Goal: Task Accomplishment & Management: Use online tool/utility

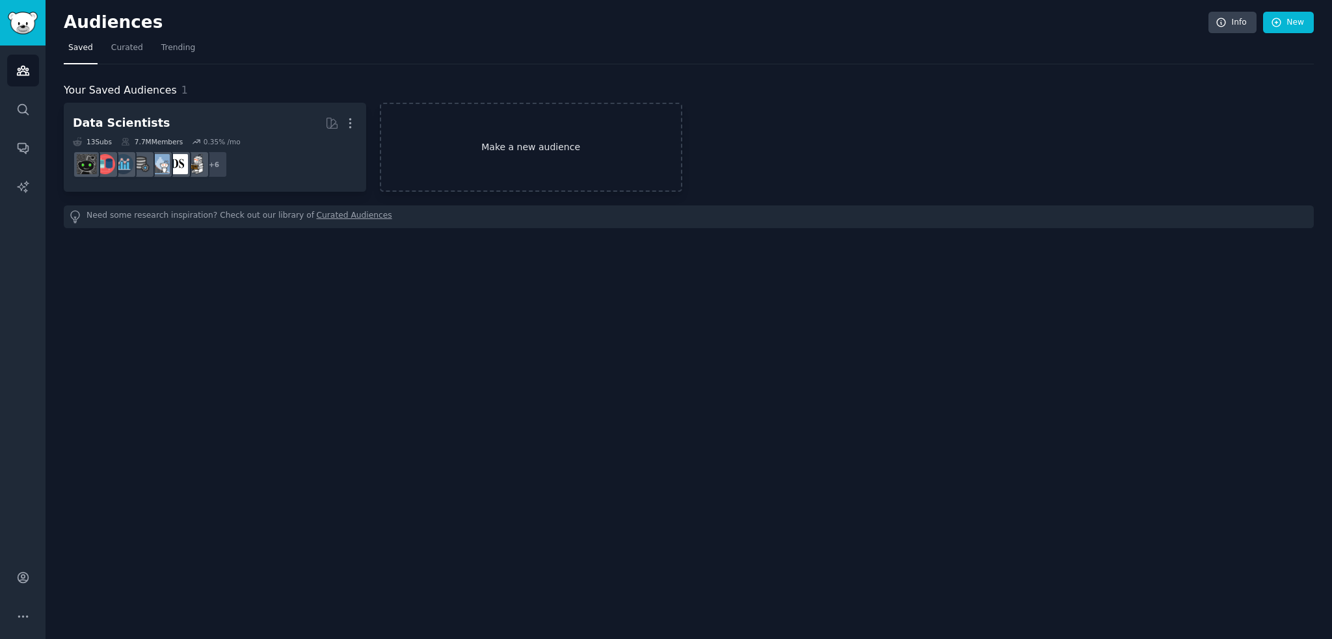
click at [552, 144] on link "Make a new audience" at bounding box center [531, 147] width 302 height 89
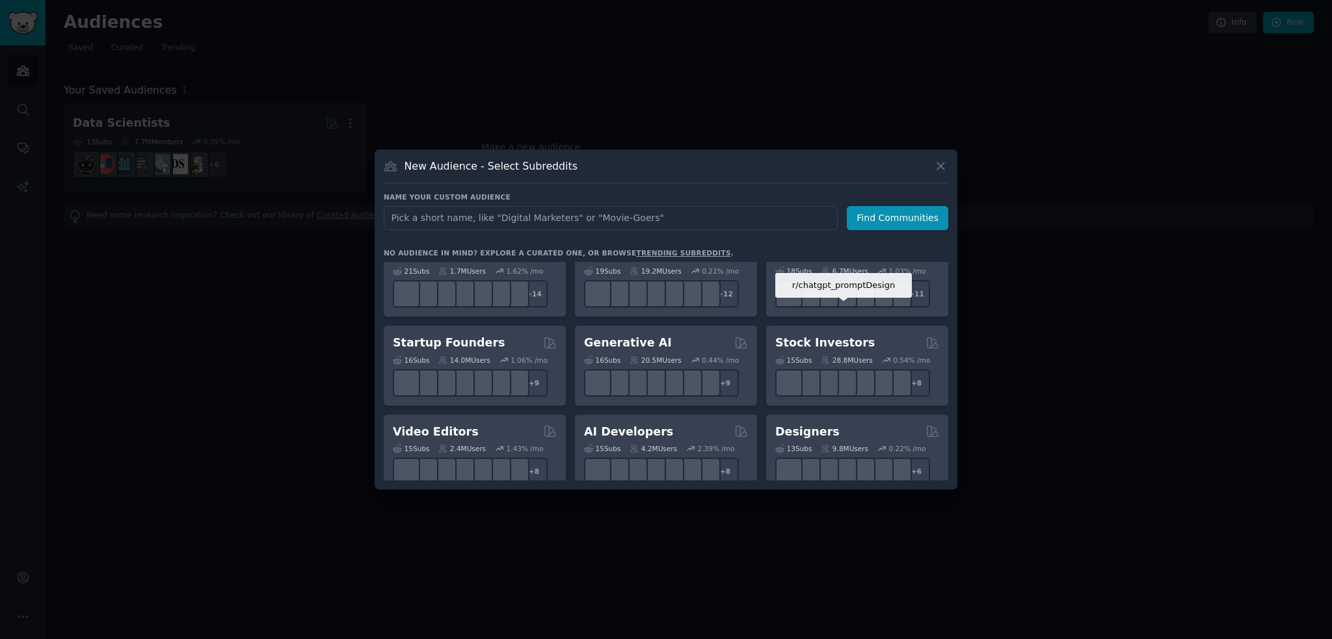
scroll to position [130, 0]
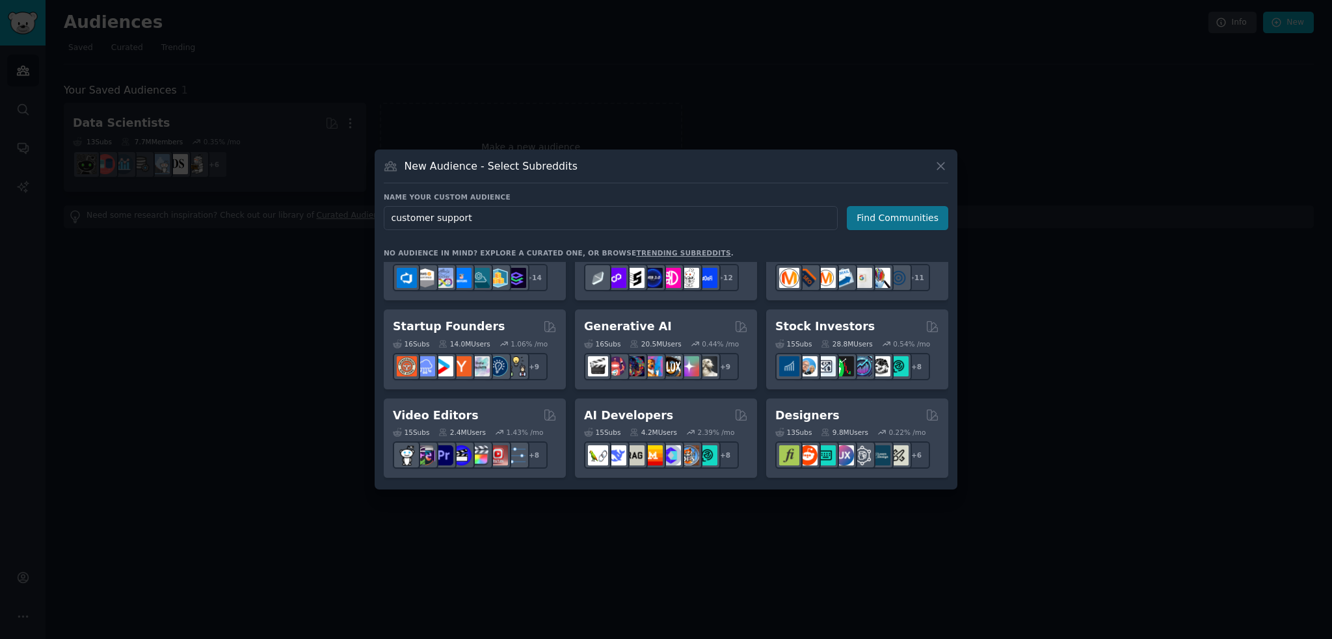
type input "customer support"
click at [892, 222] on button "Find Communities" at bounding box center [897, 218] width 101 height 24
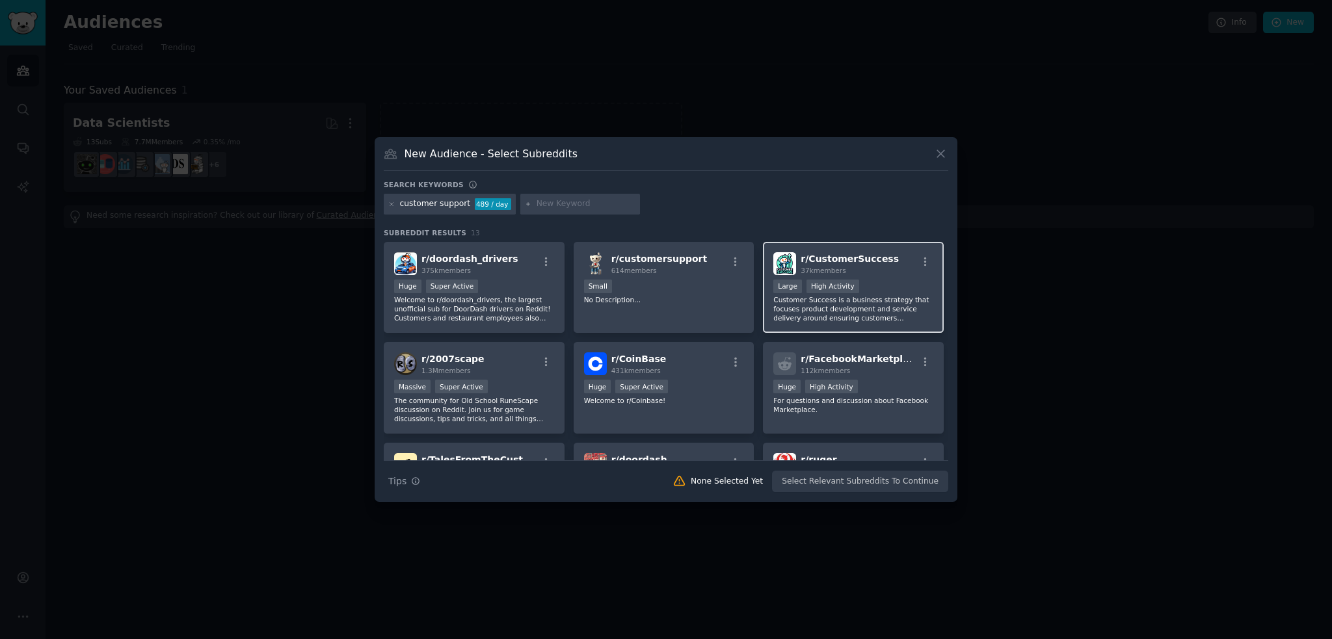
click at [888, 276] on div "r/ CustomerSuccess 37k members Large High Activity Customer Success is a busine…" at bounding box center [853, 288] width 181 height 92
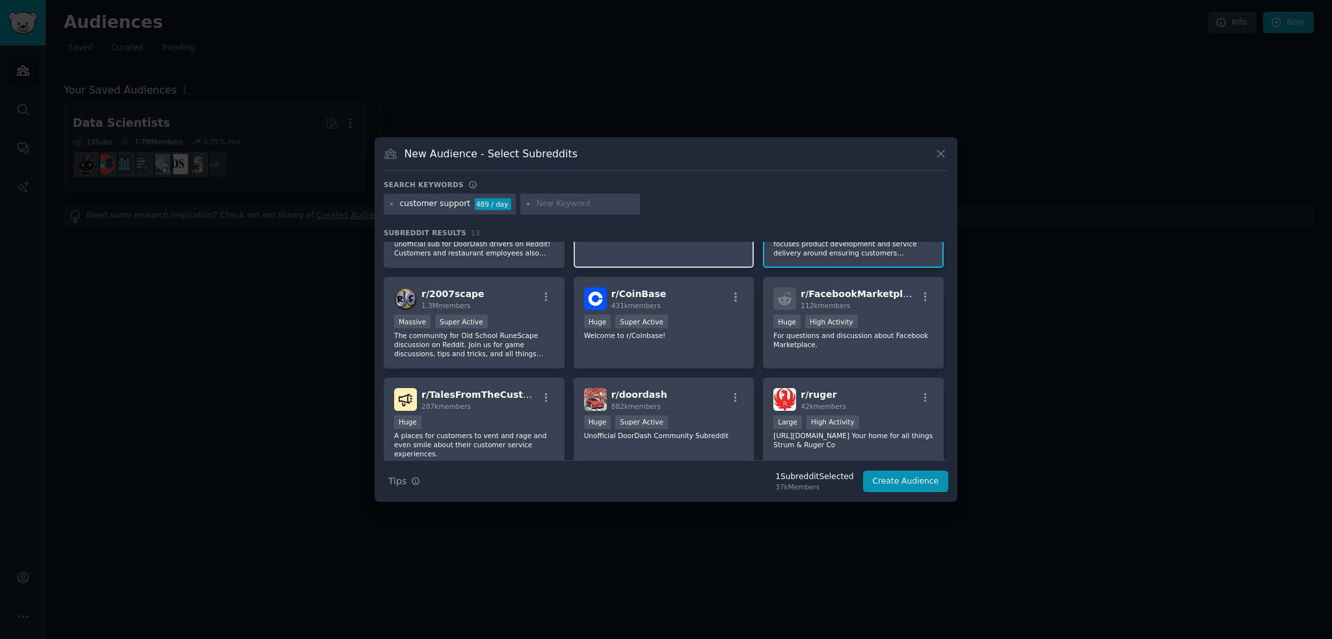
scroll to position [130, 0]
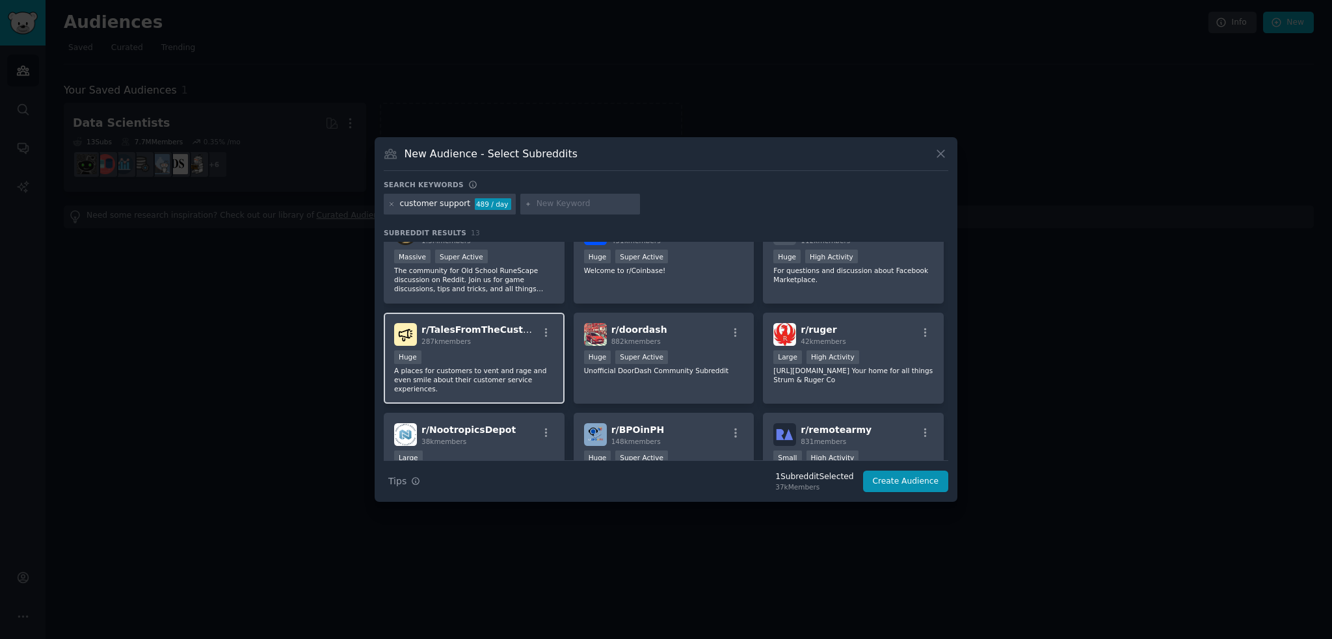
click at [476, 351] on div "Huge" at bounding box center [474, 359] width 160 height 16
click at [567, 202] on input "text" at bounding box center [585, 204] width 99 height 12
type input "customer service"
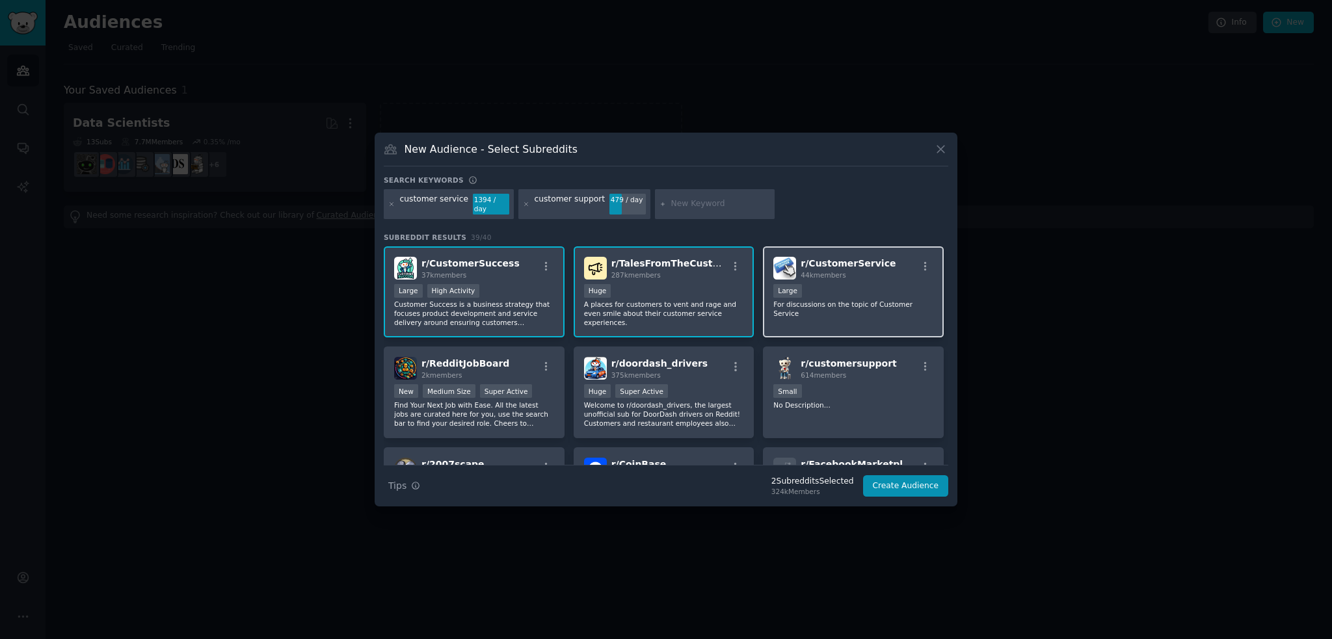
click at [866, 289] on div "Large" at bounding box center [853, 292] width 160 height 16
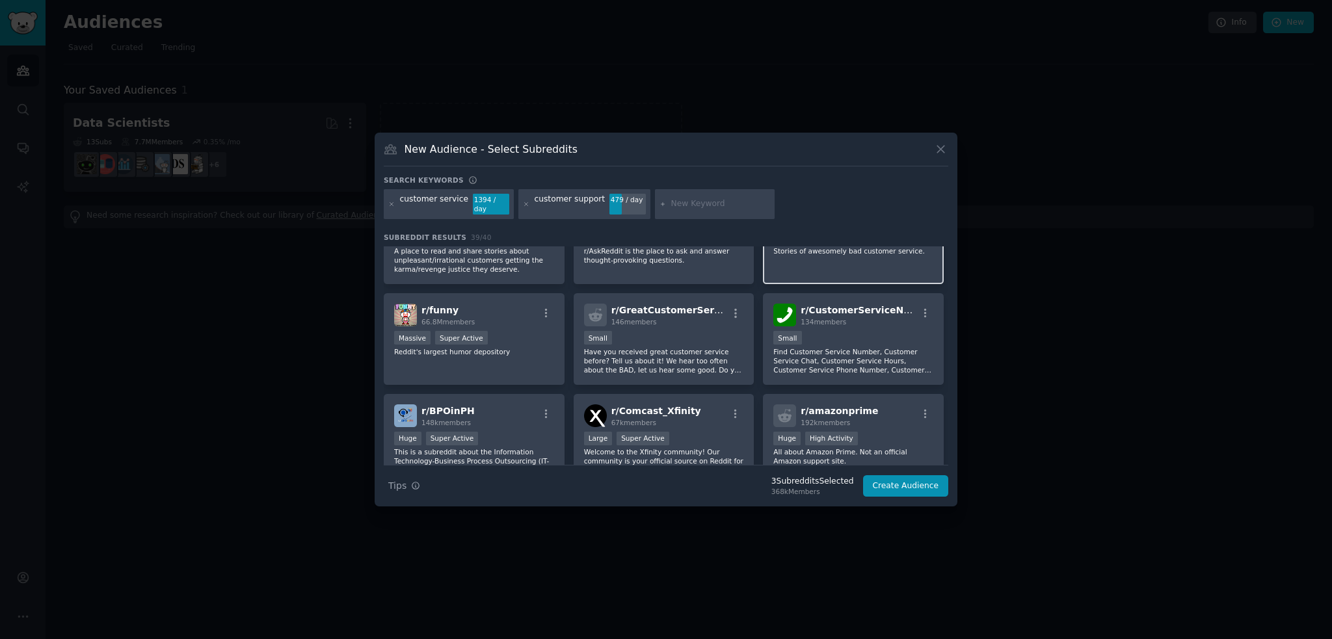
scroll to position [520, 0]
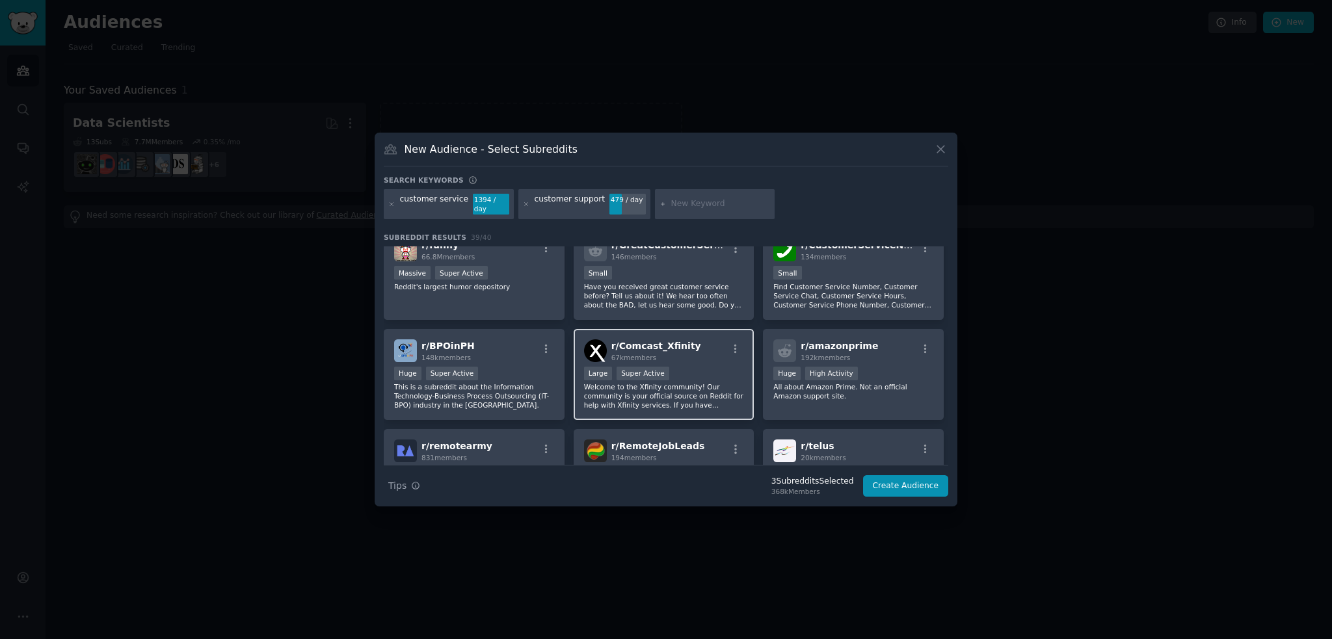
click at [696, 390] on p "Welcome to the Xfinity community! Our community is your official source on Redd…" at bounding box center [664, 395] width 160 height 27
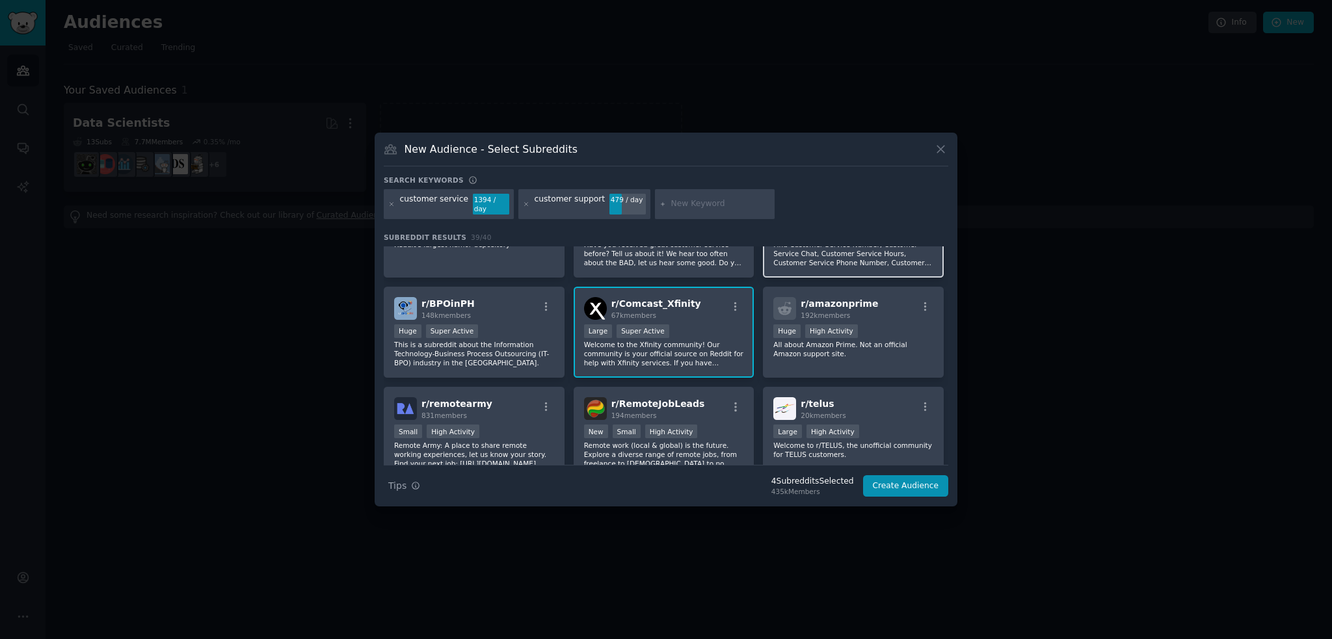
scroll to position [585, 0]
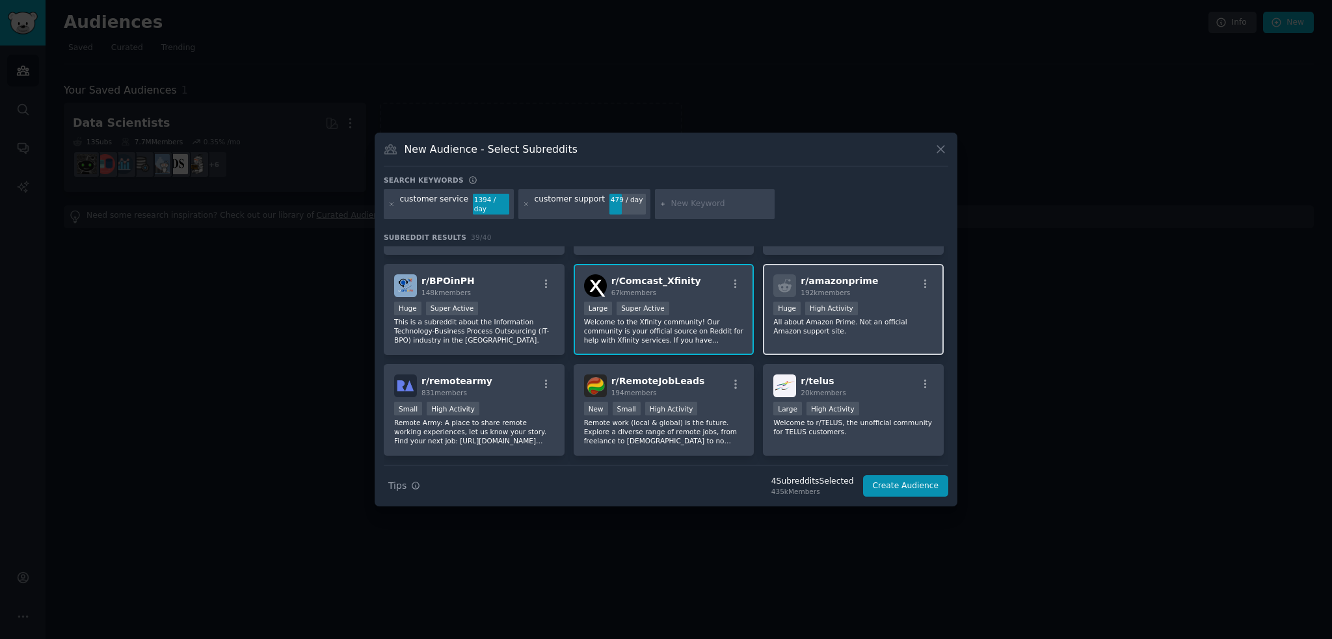
click at [834, 317] on p "All about Amazon Prime. Not an official Amazon support site." at bounding box center [853, 326] width 160 height 18
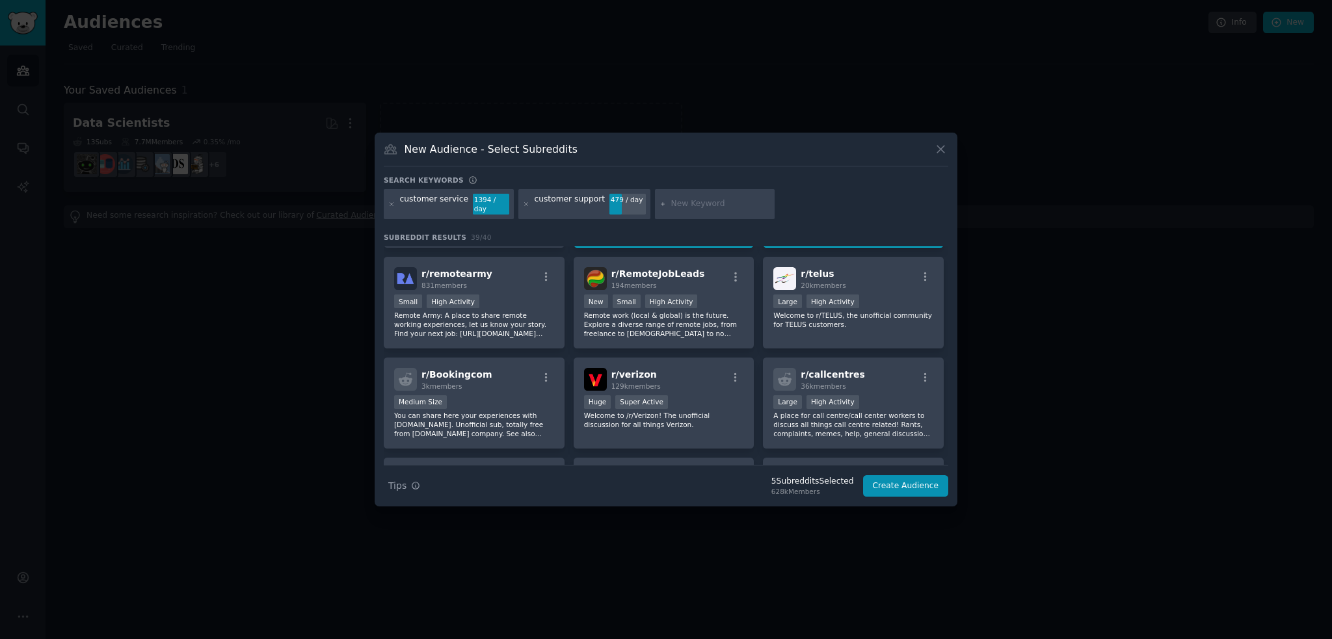
scroll to position [715, 0]
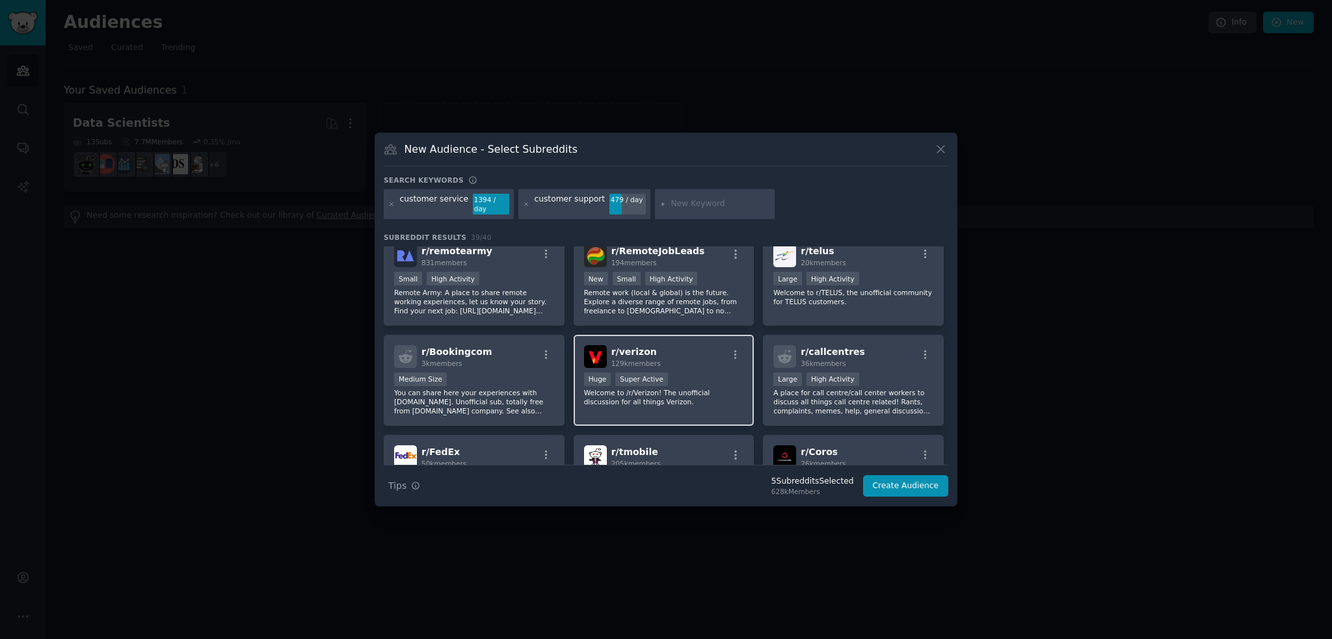
click at [702, 373] on div "Huge Super Active" at bounding box center [664, 381] width 160 height 16
click at [882, 392] on p "A place for call centre/call center workers to discuss all things call centre r…" at bounding box center [853, 401] width 160 height 27
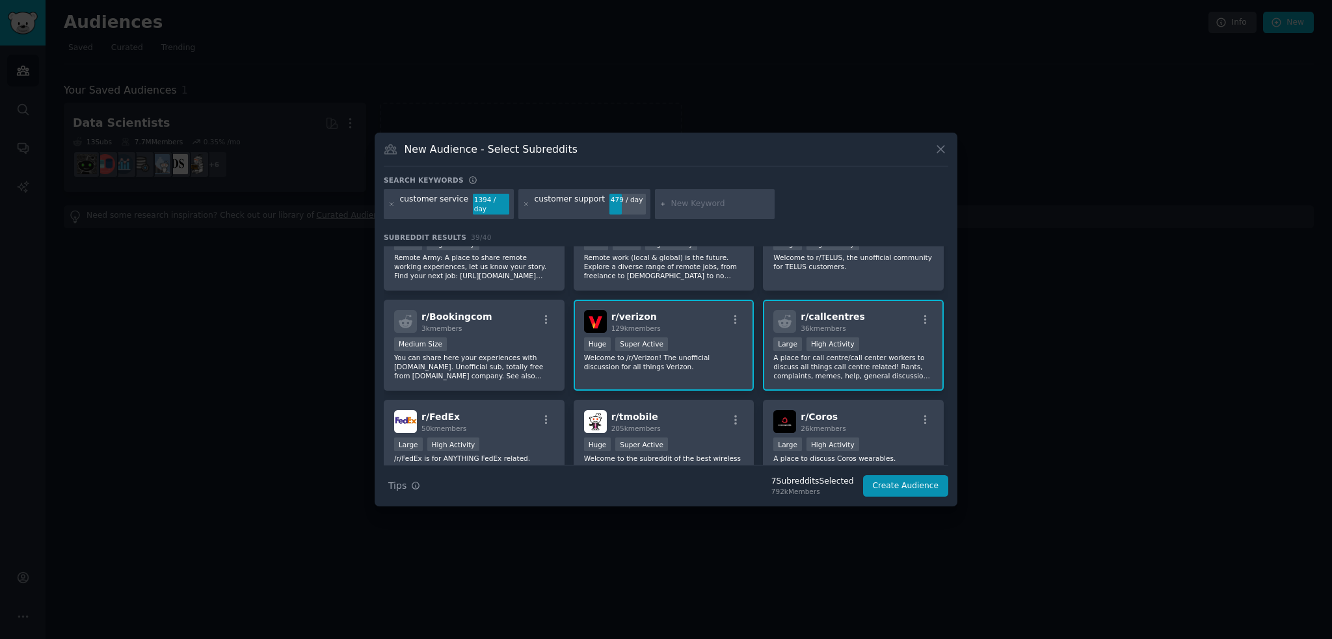
scroll to position [780, 0]
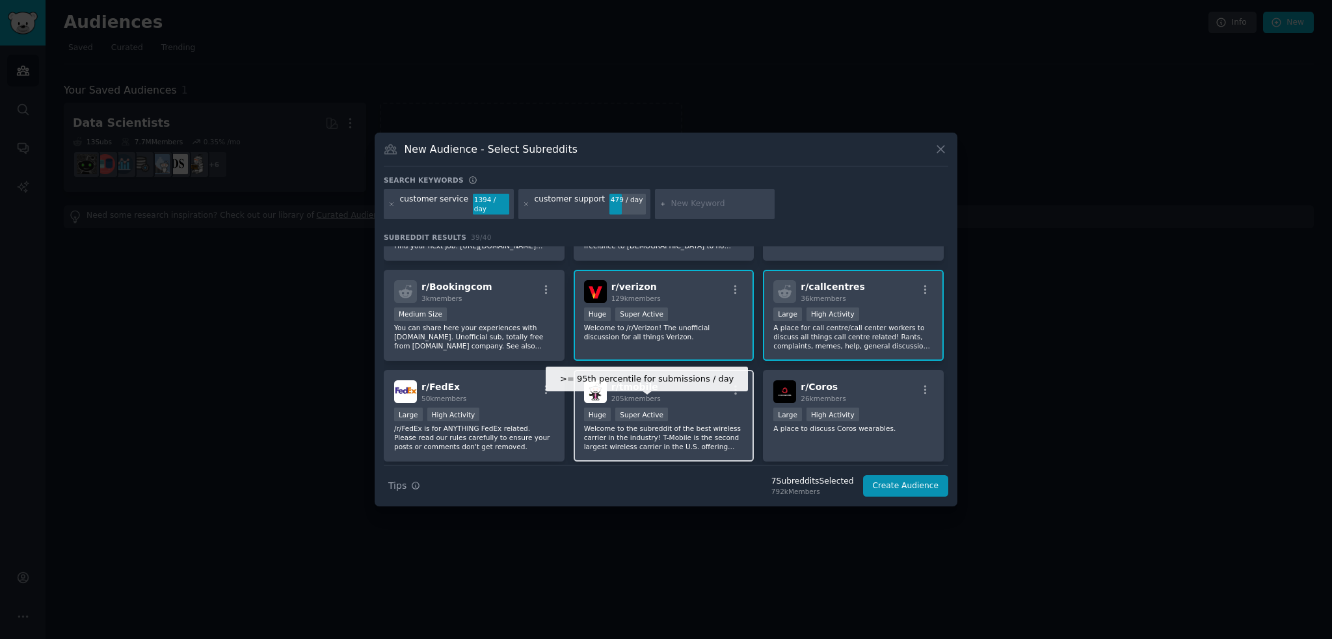
click at [655, 412] on div "Super Active" at bounding box center [641, 415] width 53 height 14
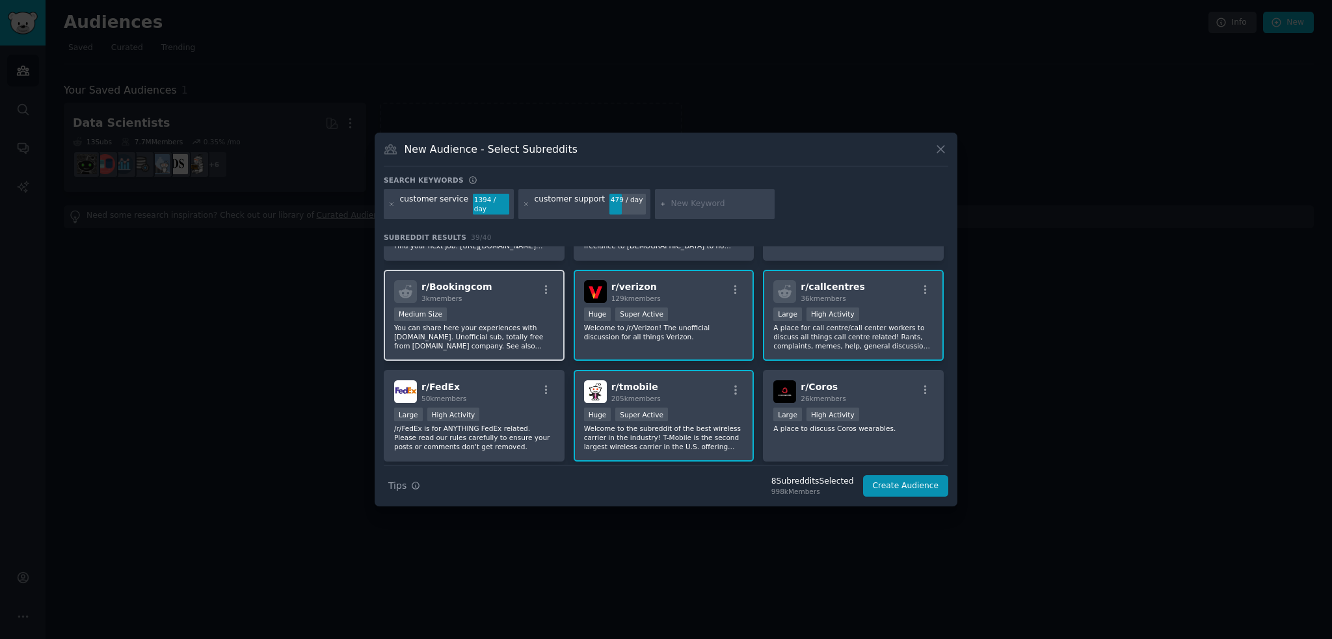
click at [492, 324] on p "You can share here your experiences with [DOMAIN_NAME]. Unofficial sub, totally…" at bounding box center [474, 336] width 160 height 27
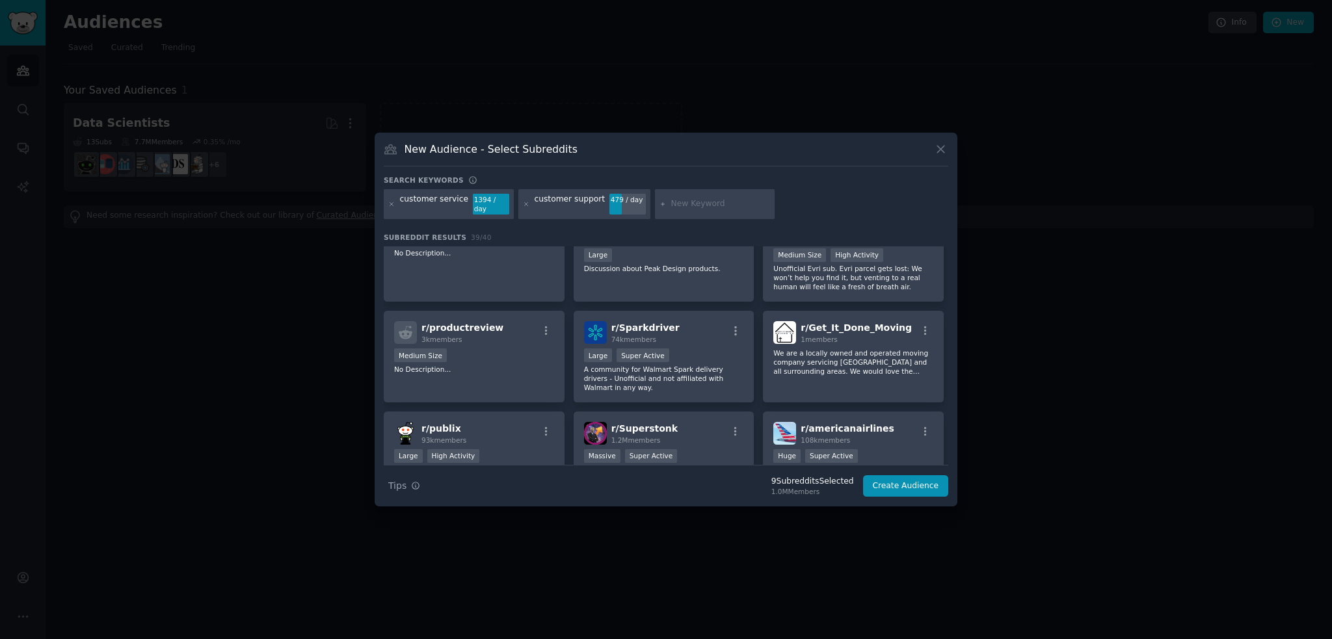
scroll to position [1105, 0]
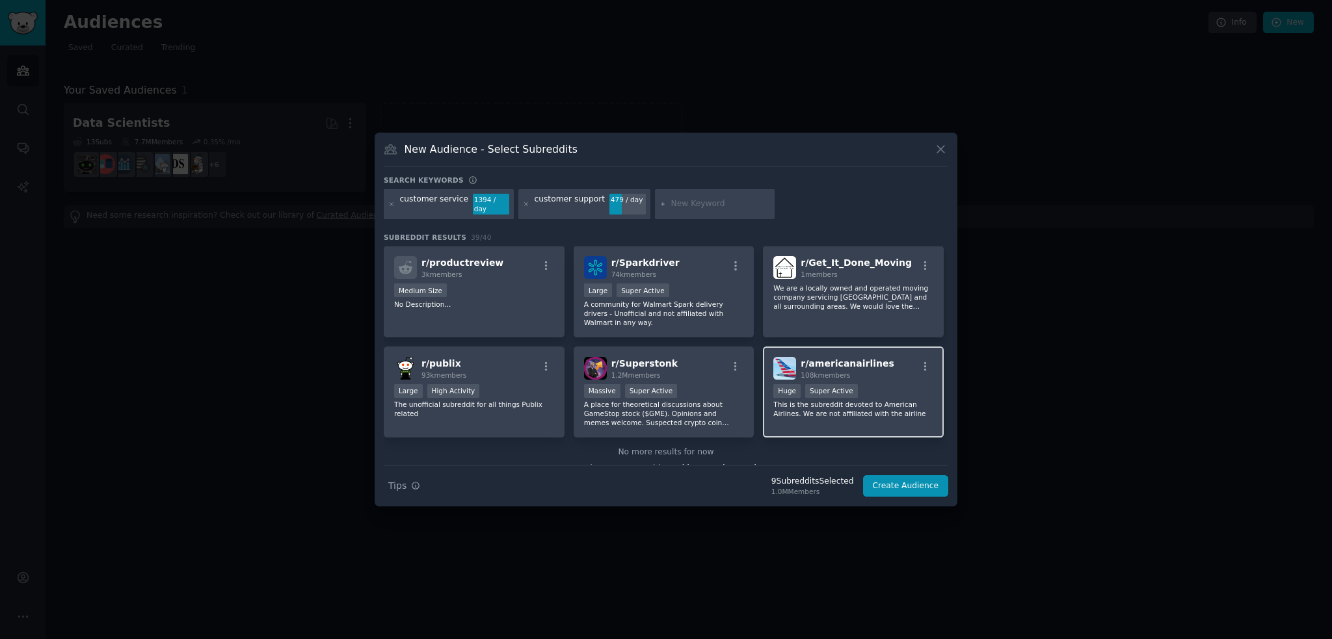
click at [892, 400] on p "This is the subreddit devoted to American Airlines. We are not affiliated with …" at bounding box center [853, 409] width 160 height 18
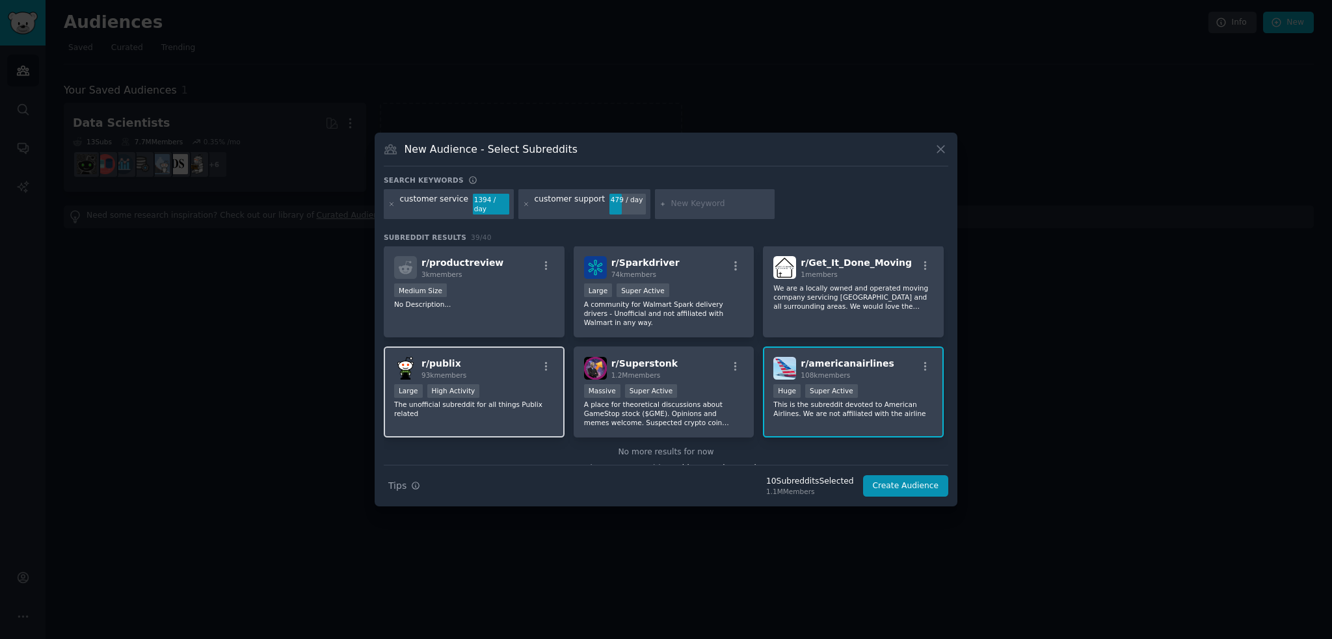
click at [464, 414] on div "r/ publix 93k members Large High Activity The unofficial subreddit for all thin…" at bounding box center [474, 393] width 181 height 92
click at [897, 482] on button "Create Audience" at bounding box center [906, 486] width 86 height 22
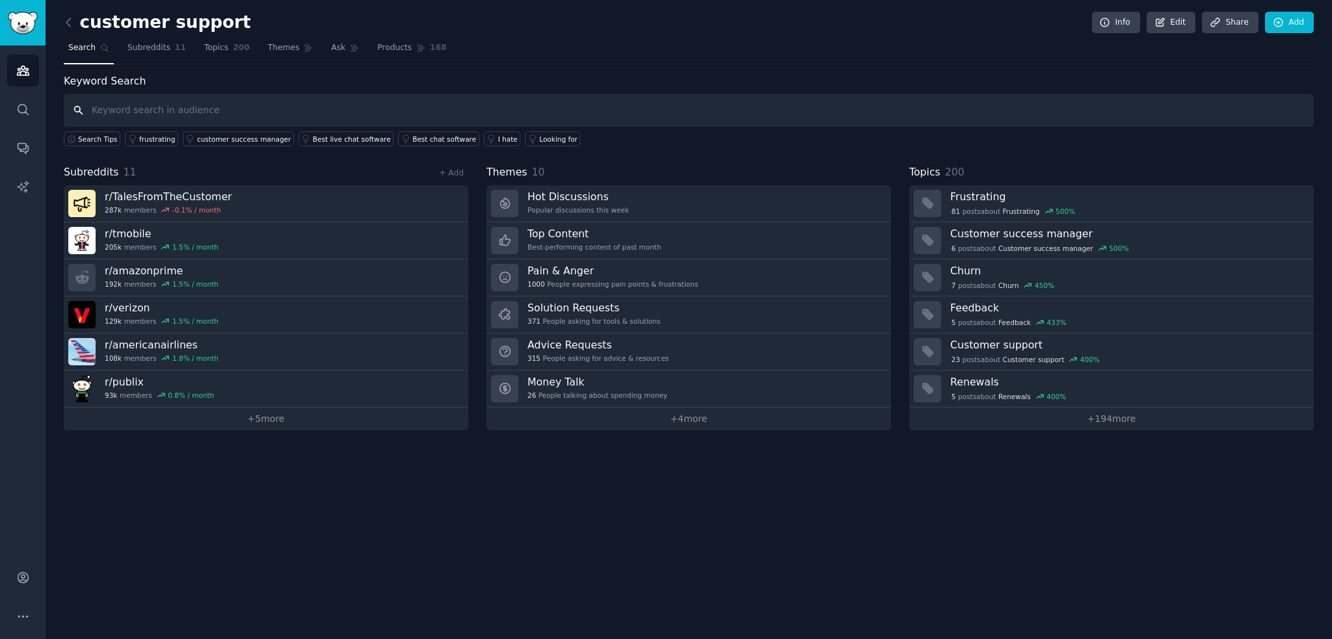
click at [785, 116] on input "text" at bounding box center [689, 110] width 1250 height 33
type input "chatbot"
